Goal: Contribute content: Add original content to the website for others to see

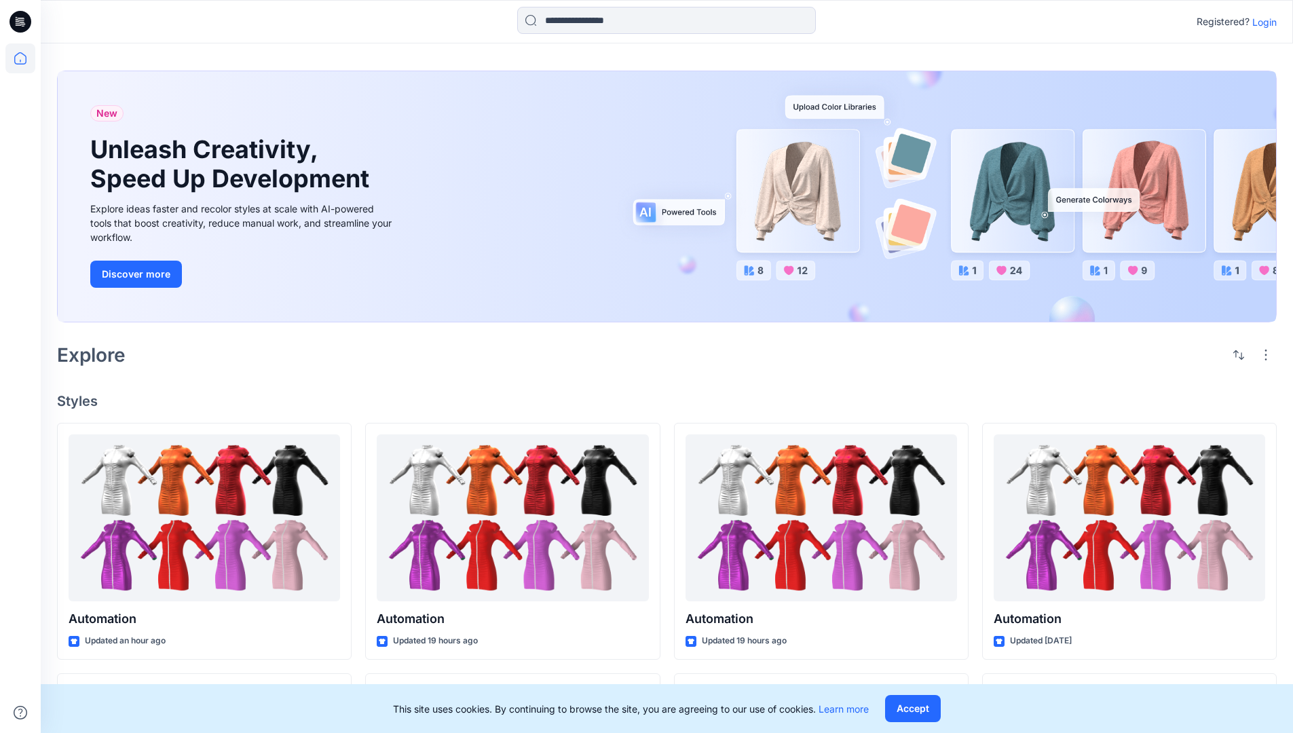
click at [1261, 22] on p "Login" at bounding box center [1264, 22] width 24 height 14
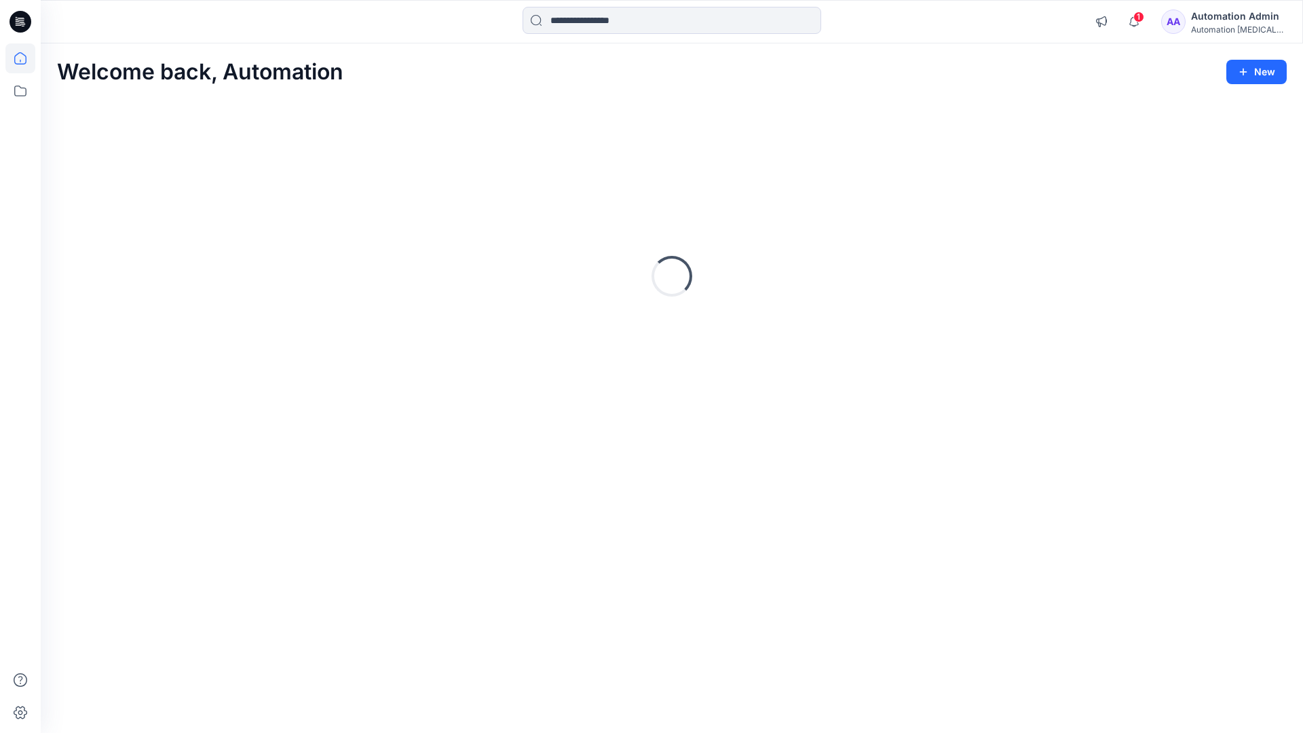
click at [26, 58] on icon at bounding box center [20, 58] width 12 height 12
click at [1245, 64] on button "New" at bounding box center [1257, 72] width 60 height 24
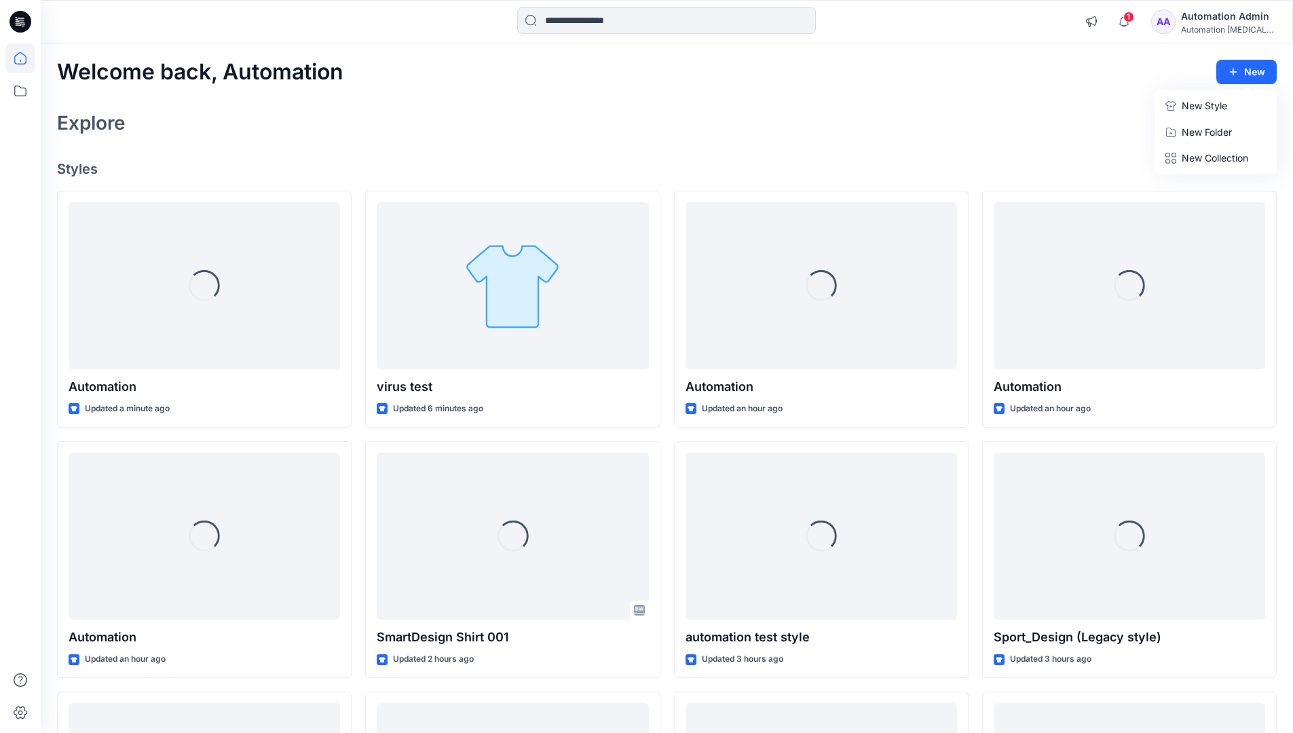
click at [1203, 105] on p "New Style" at bounding box center [1204, 106] width 45 height 16
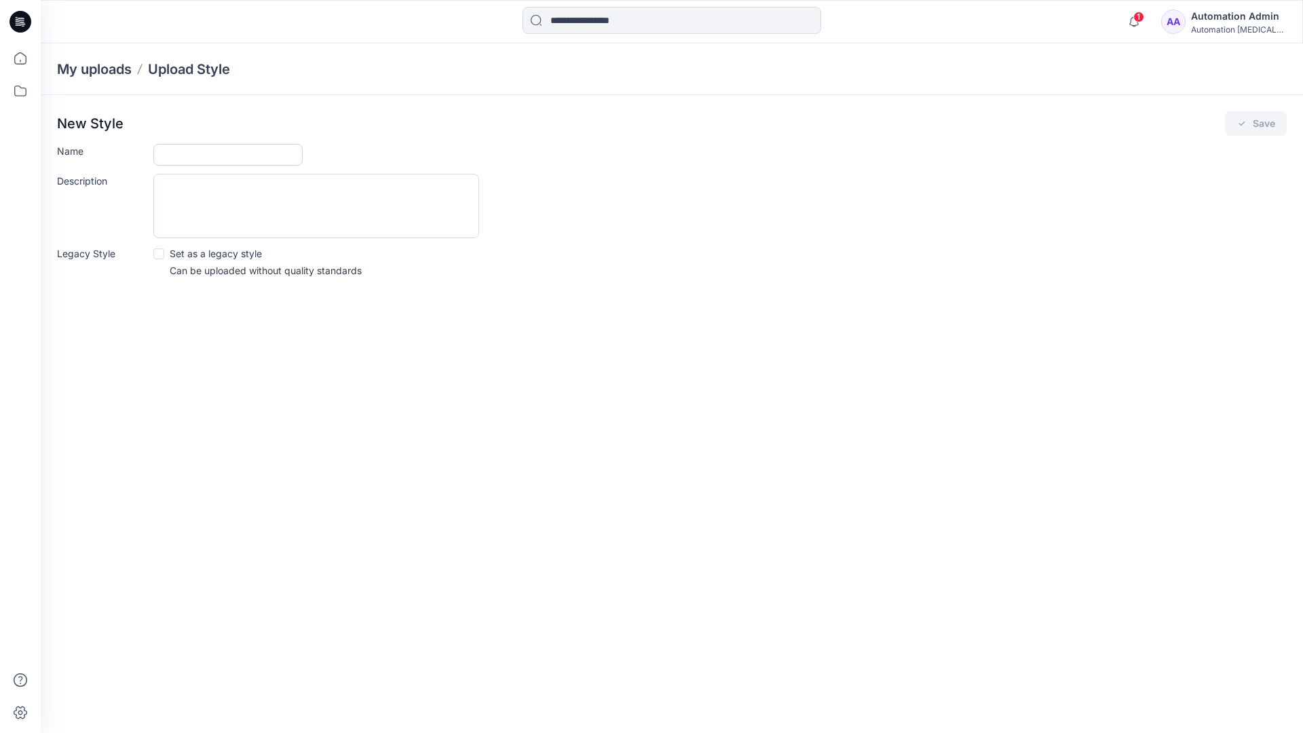
click at [165, 157] on input "Name" at bounding box center [227, 155] width 149 height 22
type input "**********"
click at [1267, 128] on button "Save" at bounding box center [1256, 123] width 62 height 24
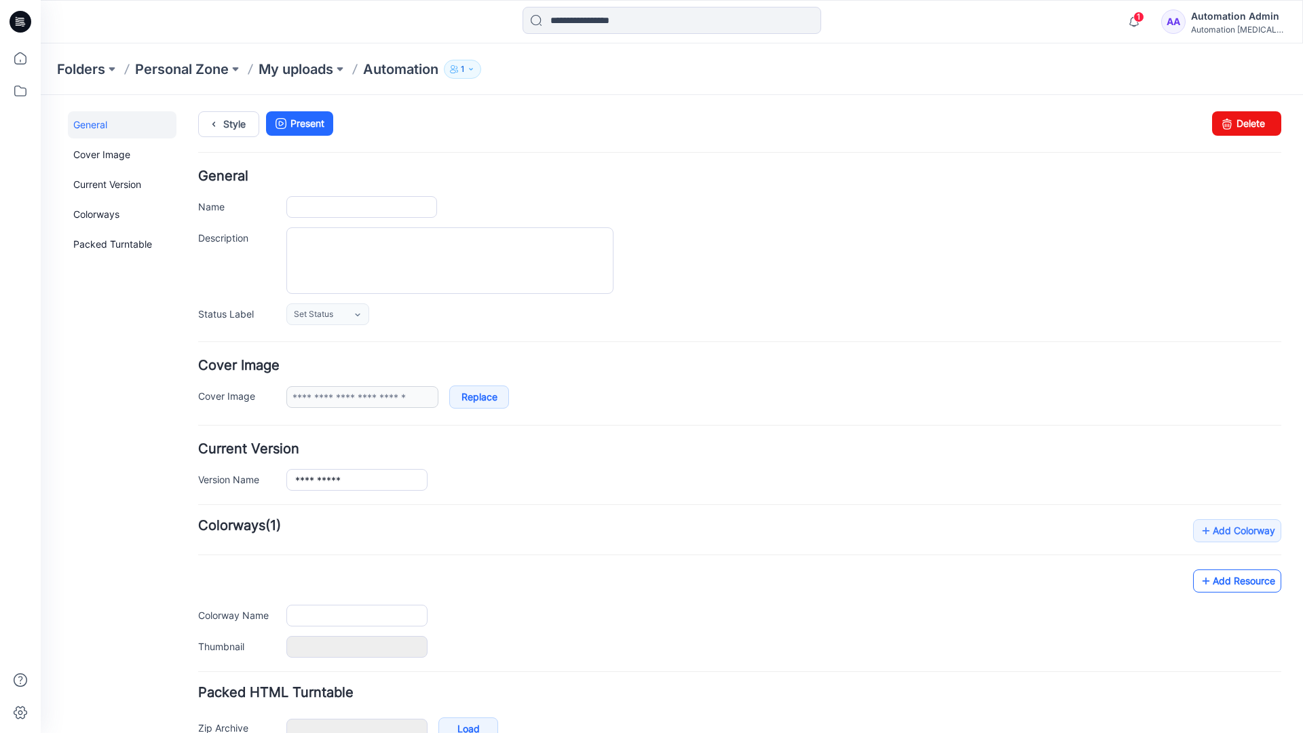
click at [1248, 584] on link "Add Resource" at bounding box center [1237, 580] width 88 height 23
type input "**********"
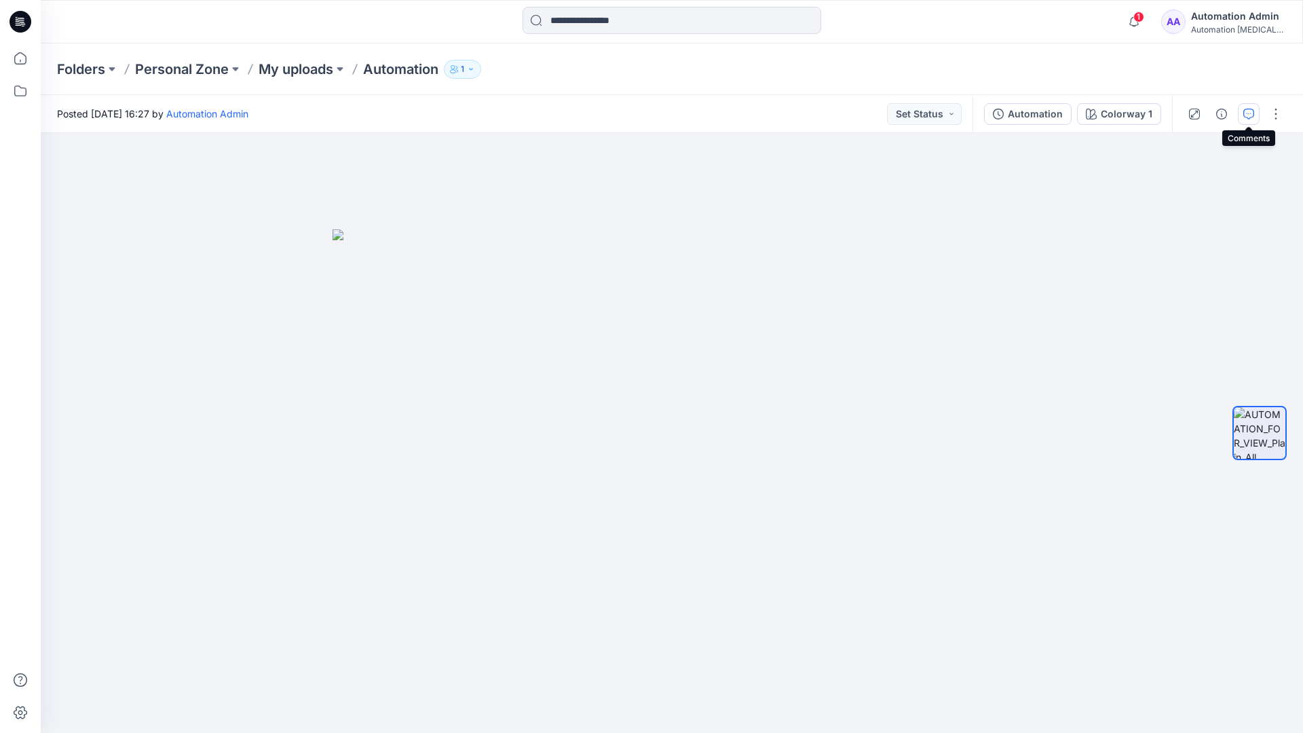
click at [1243, 120] on button "button" at bounding box center [1249, 114] width 22 height 22
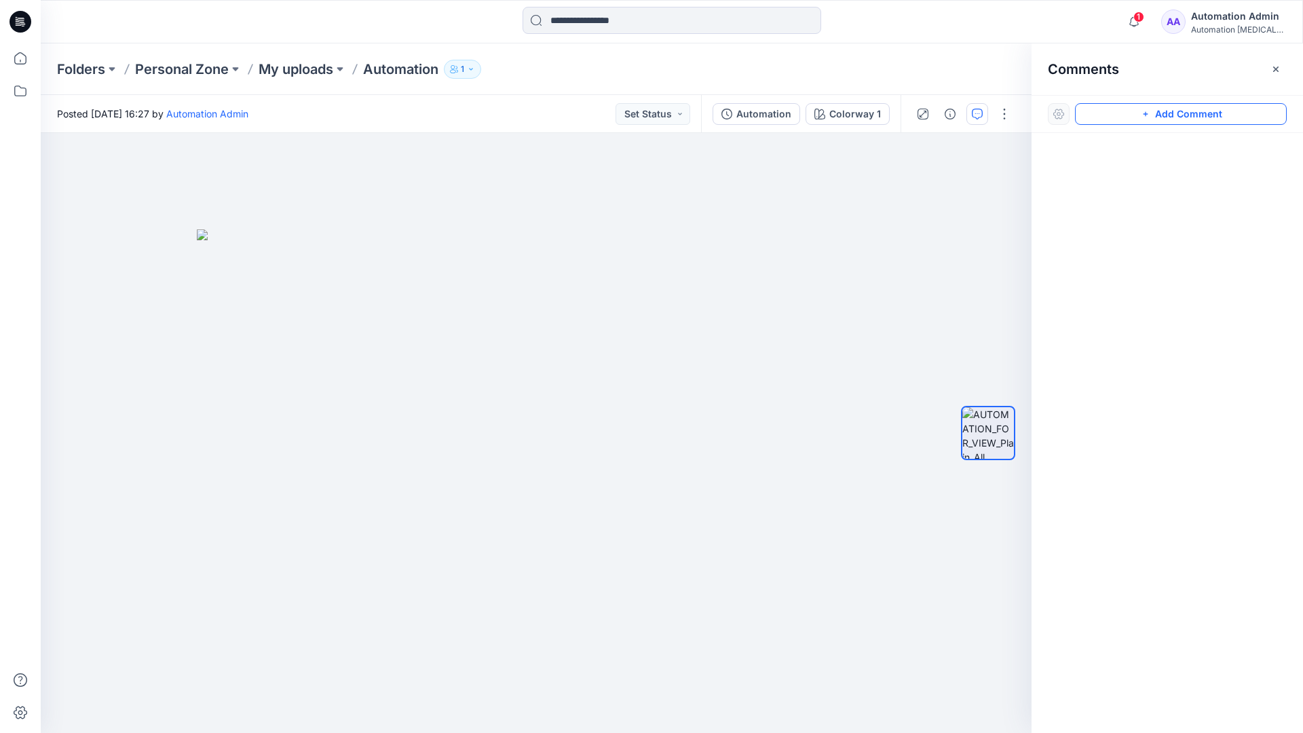
click at [1245, 119] on button "Add Comment" at bounding box center [1181, 114] width 212 height 22
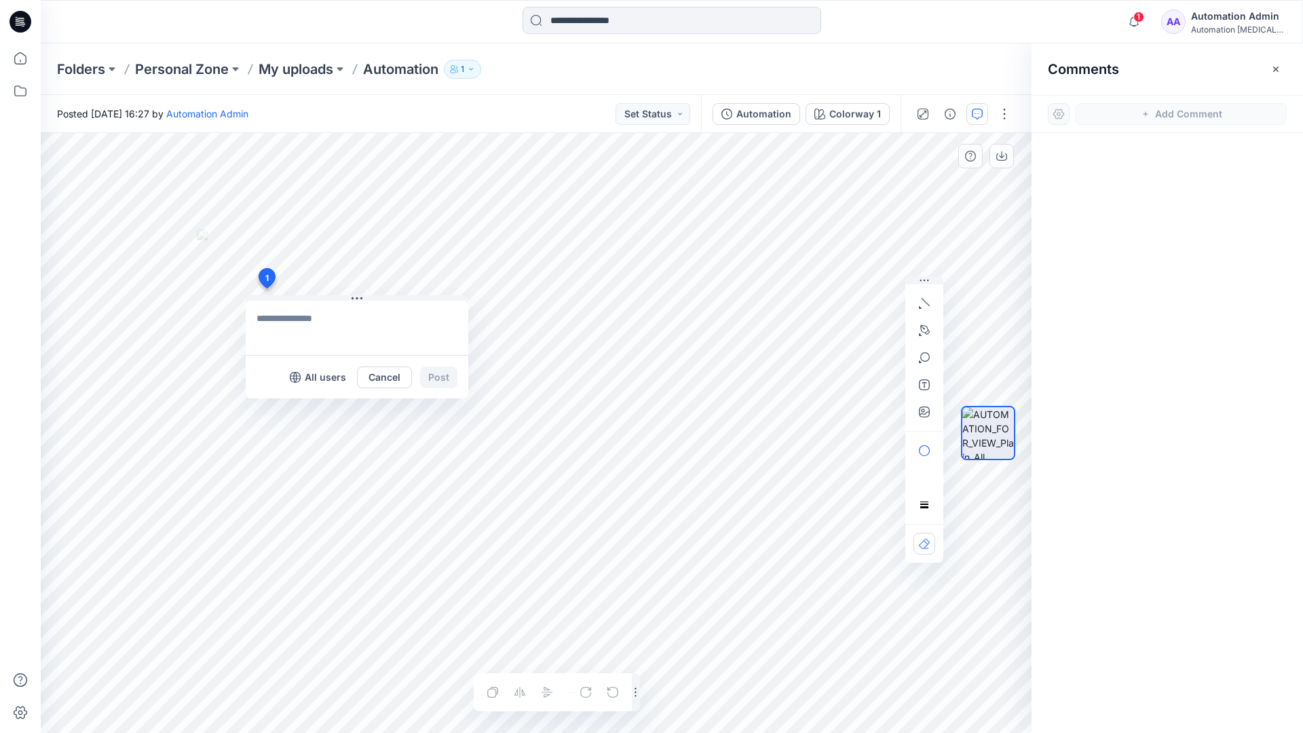
click at [266, 288] on div "1 All users Cancel Post Layer 1" at bounding box center [536, 433] width 991 height 600
type textarea "**********"
click at [313, 383] on p "All users" at bounding box center [325, 377] width 41 height 16
click at [287, 382] on p "Members only" at bounding box center [312, 377] width 67 height 16
click at [438, 377] on button "Post" at bounding box center [438, 378] width 37 height 22
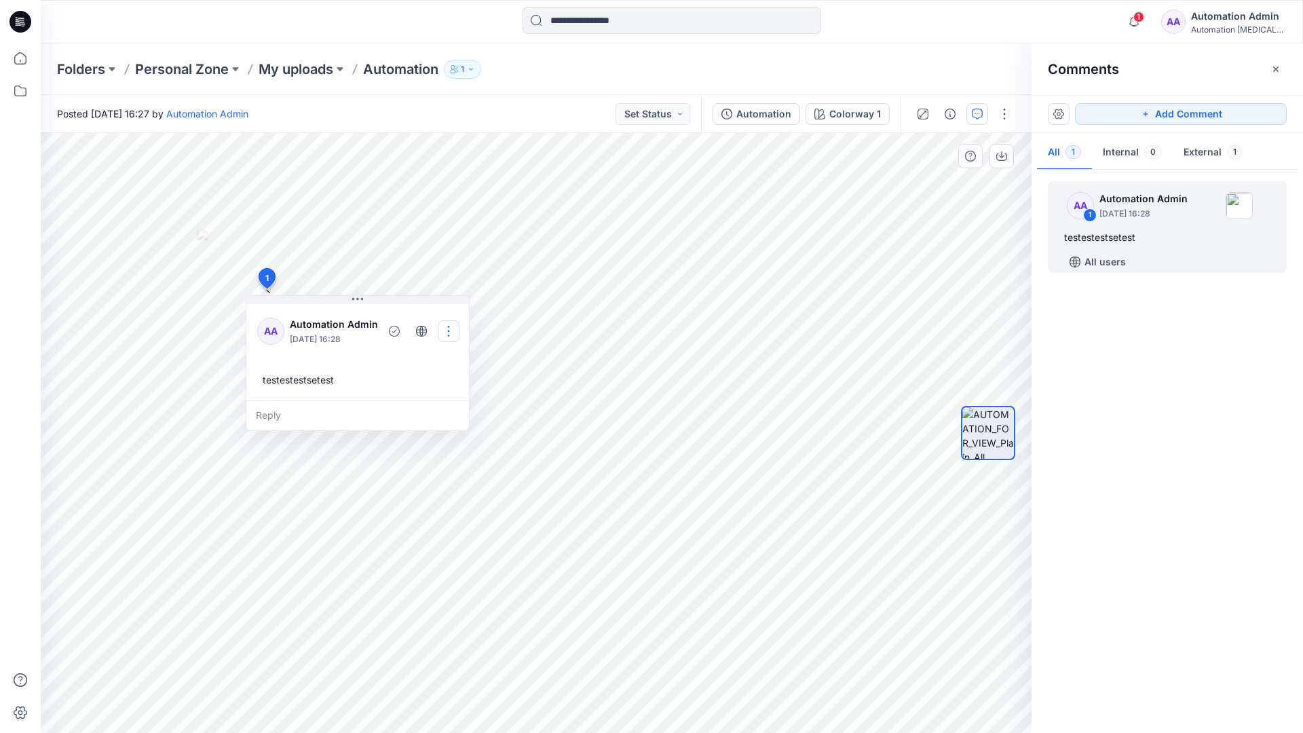
click at [449, 331] on button "button" at bounding box center [449, 331] width 22 height 22
click at [447, 357] on p "Edit comment" at bounding box center [453, 363] width 61 height 14
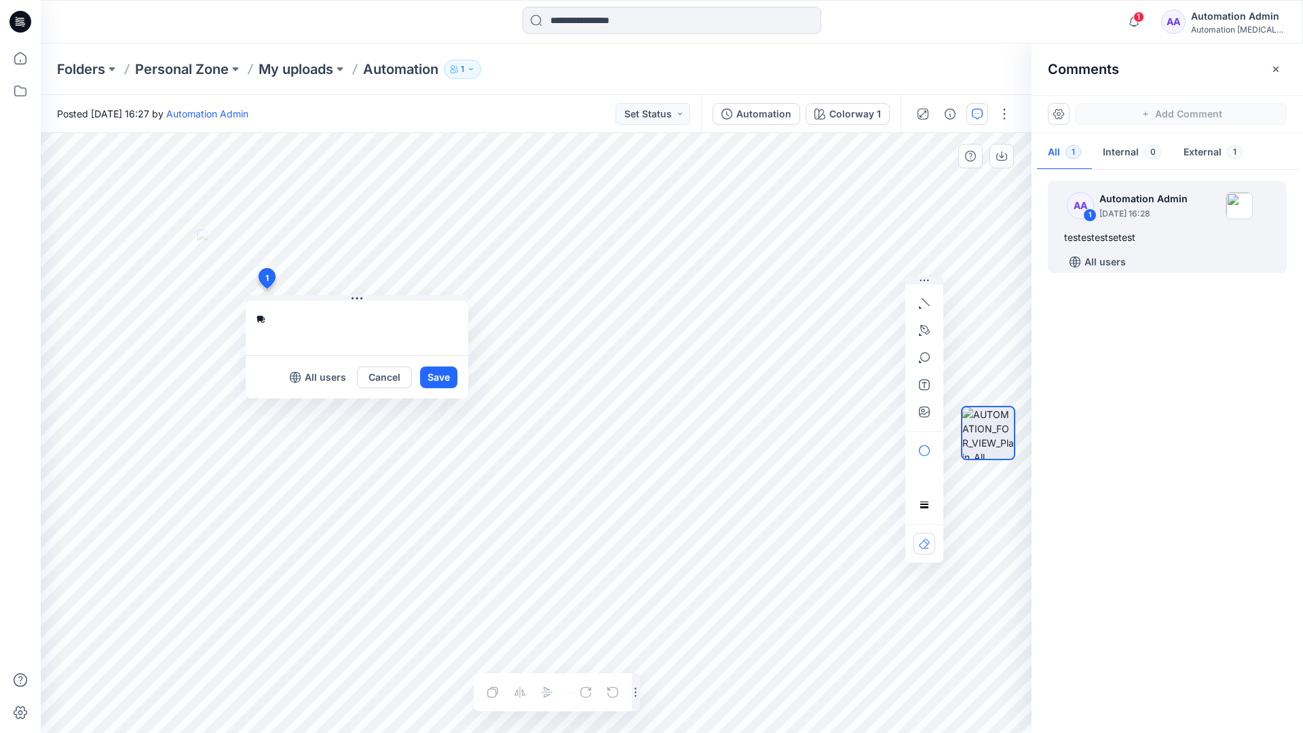
type textarea "*"
type textarea "**********"
click at [434, 384] on button "Save" at bounding box center [438, 378] width 37 height 22
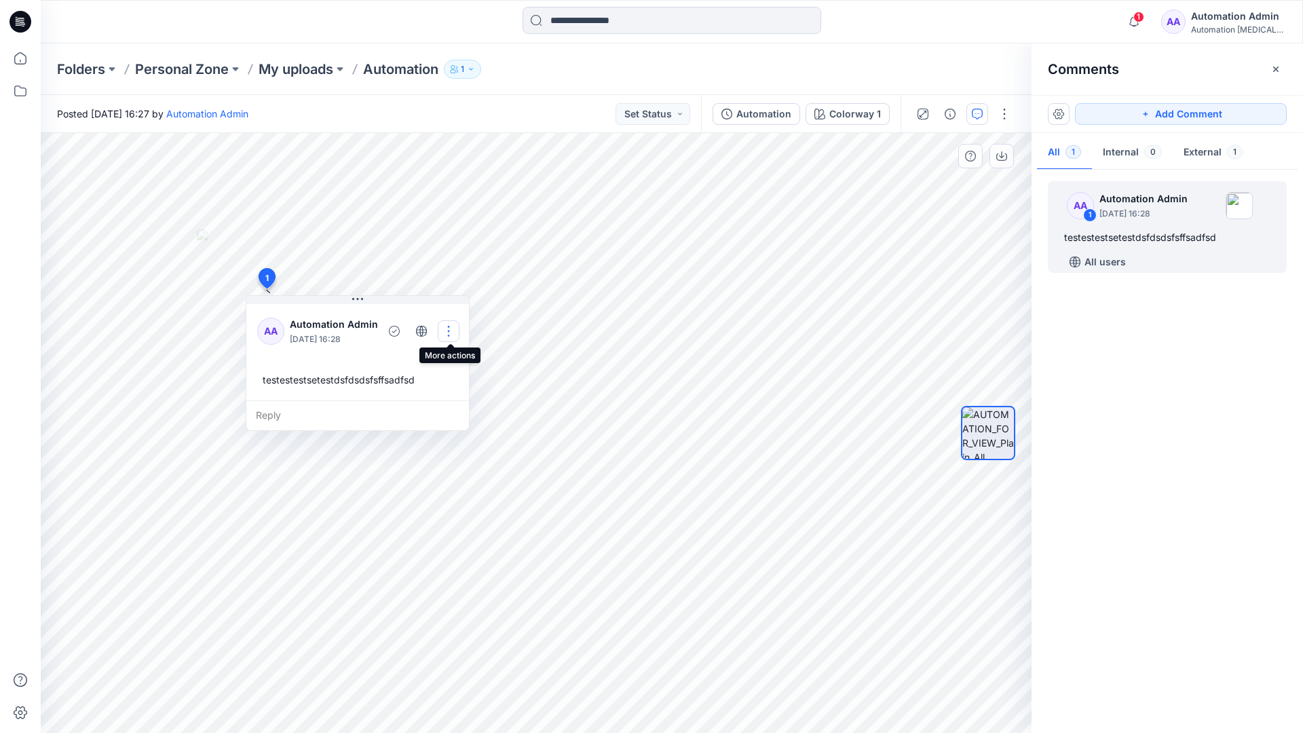
click at [451, 326] on button "button" at bounding box center [449, 331] width 22 height 22
click at [430, 395] on p "Delete thread" at bounding box center [453, 399] width 60 height 14
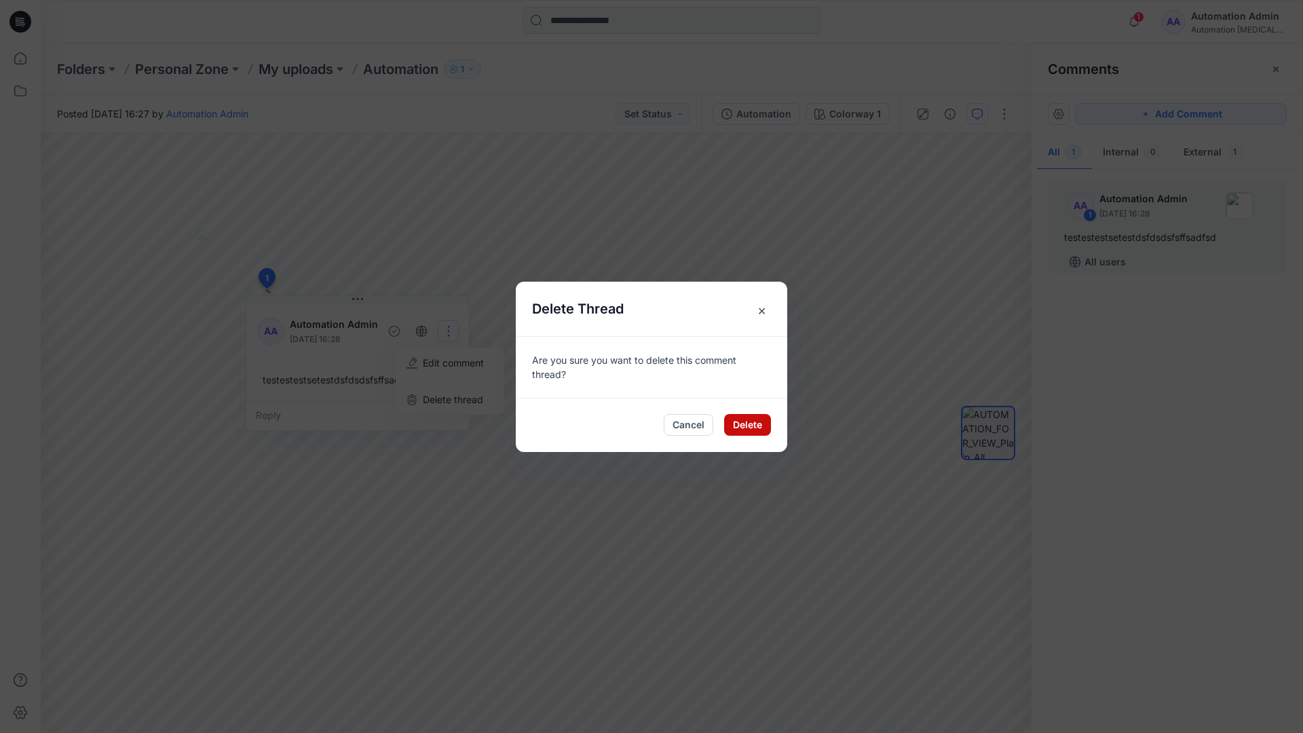
click at [738, 428] on button "Delete" at bounding box center [747, 425] width 47 height 22
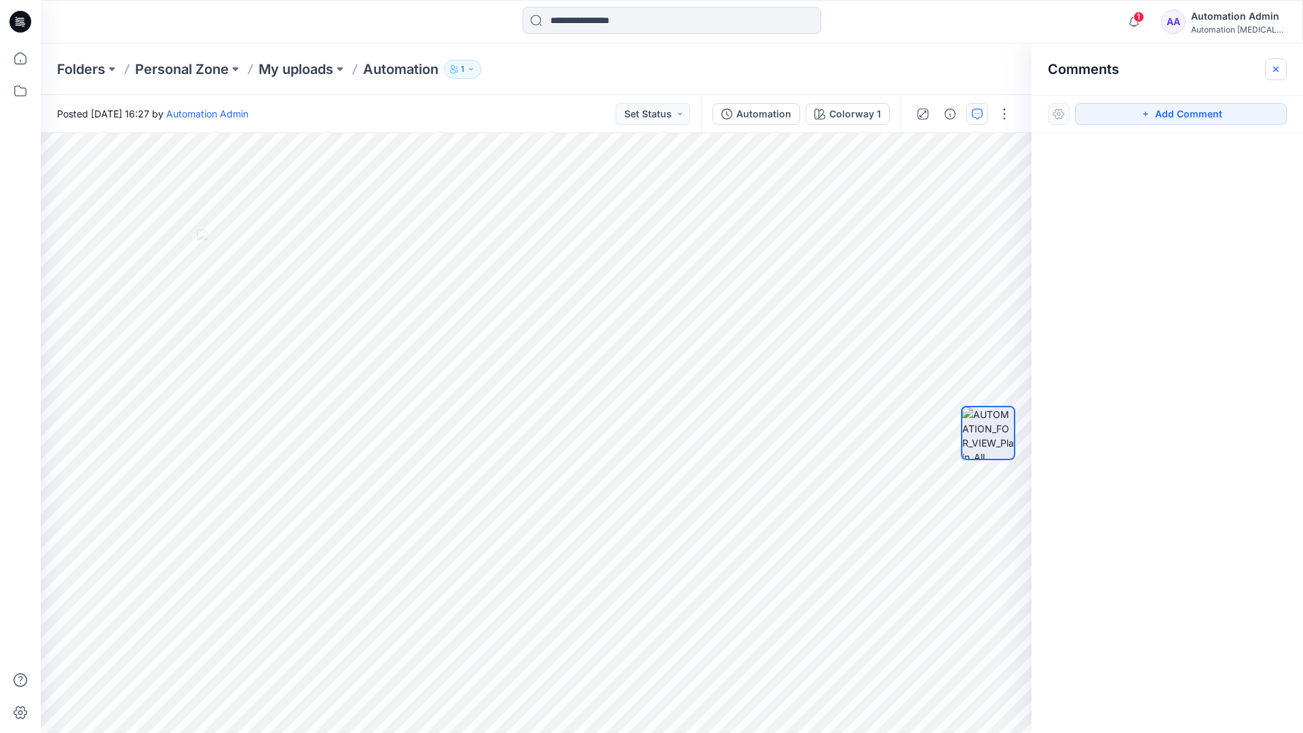
click at [1272, 75] on button "button" at bounding box center [1276, 69] width 22 height 22
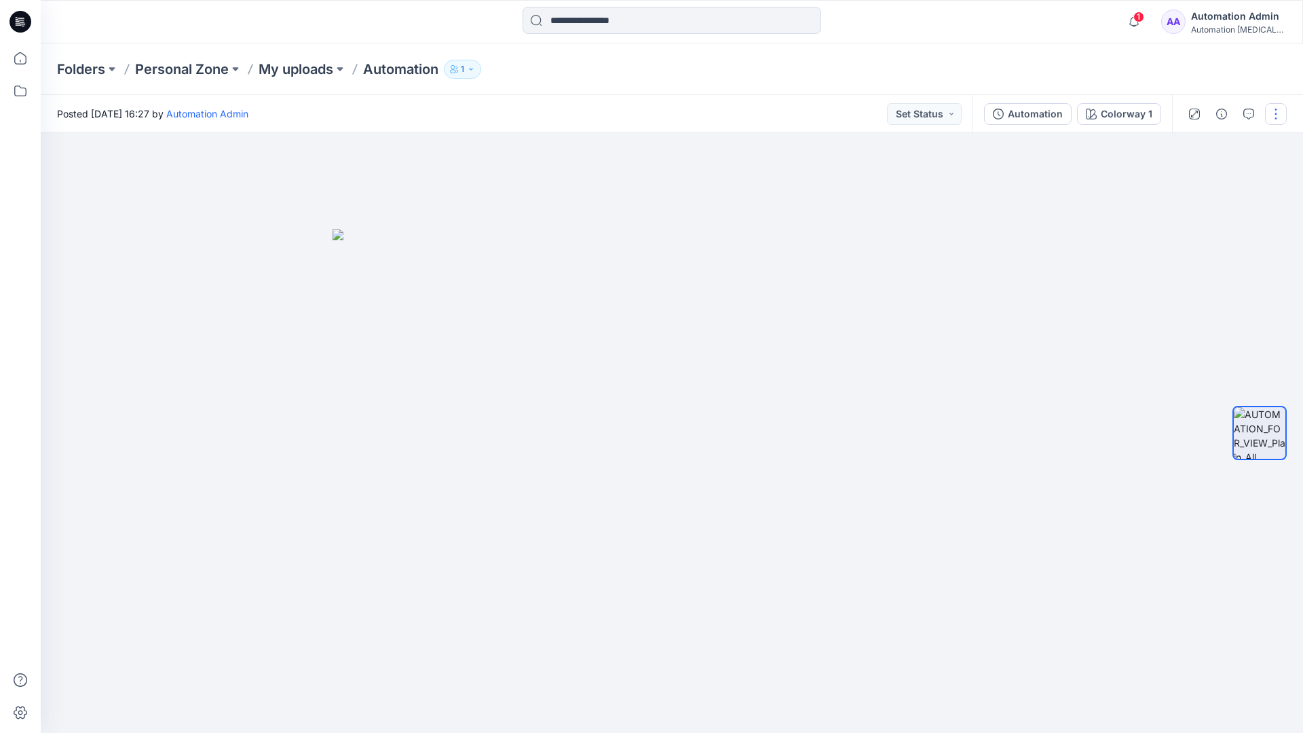
click at [1275, 116] on button "button" at bounding box center [1276, 114] width 22 height 22
click at [1229, 185] on button "Edit" at bounding box center [1219, 183] width 125 height 25
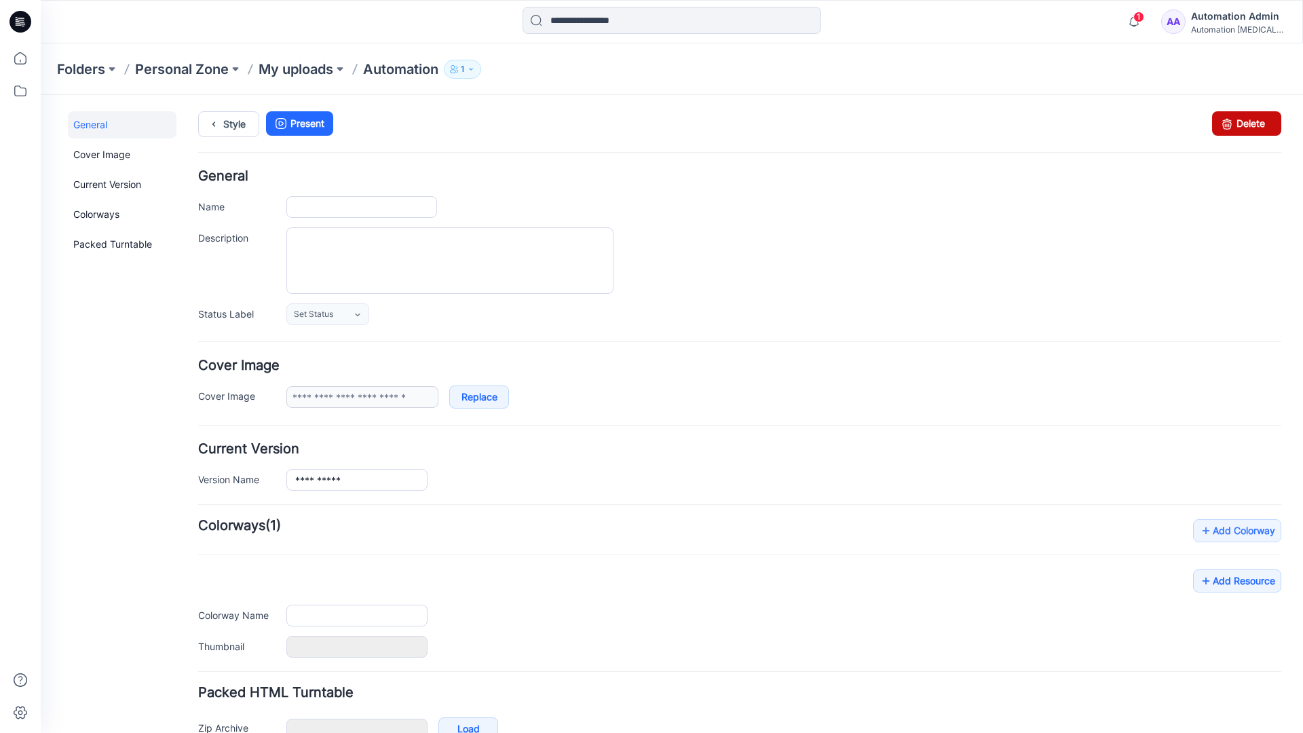
click at [1218, 130] on icon at bounding box center [1227, 123] width 19 height 24
type input "**********"
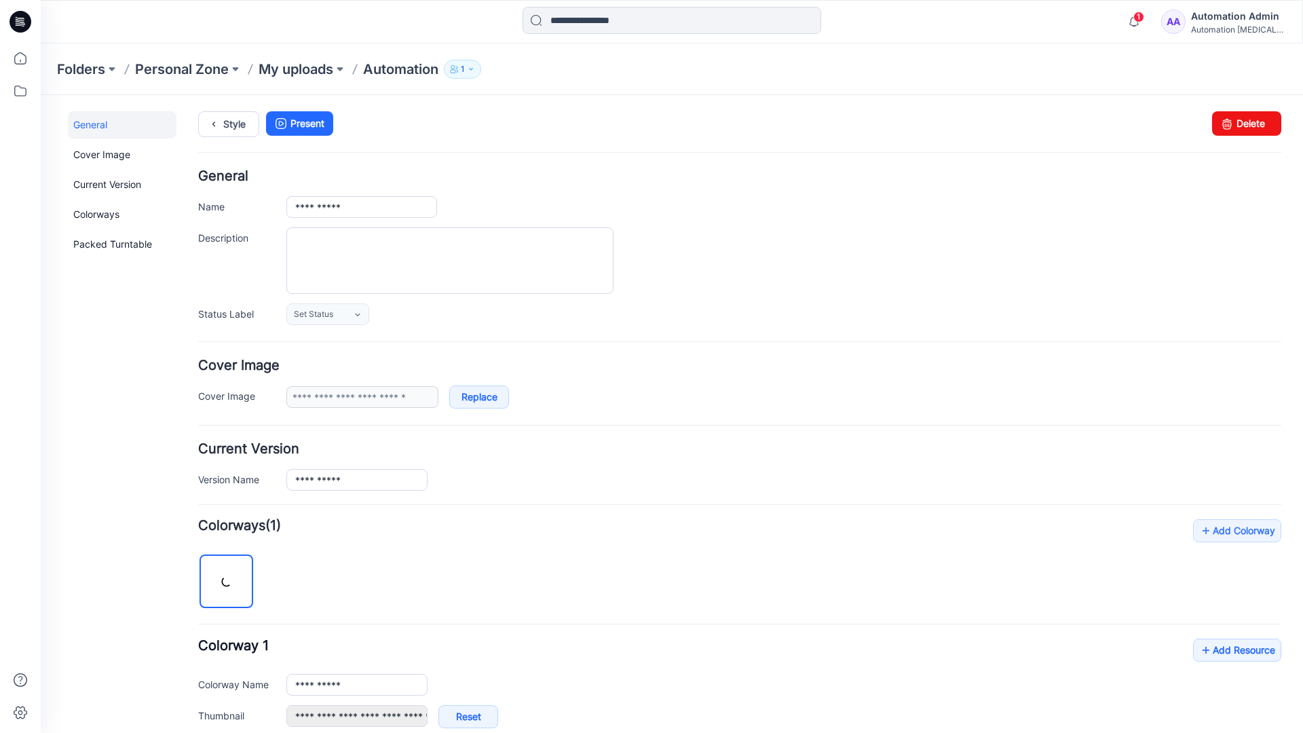
click at [1089, 343] on form "**********" at bounding box center [739, 554] width 1083 height 768
click at [1233, 16] on div "Automation Admin" at bounding box center [1238, 16] width 95 height 16
